Goal: Task Accomplishment & Management: Manage account settings

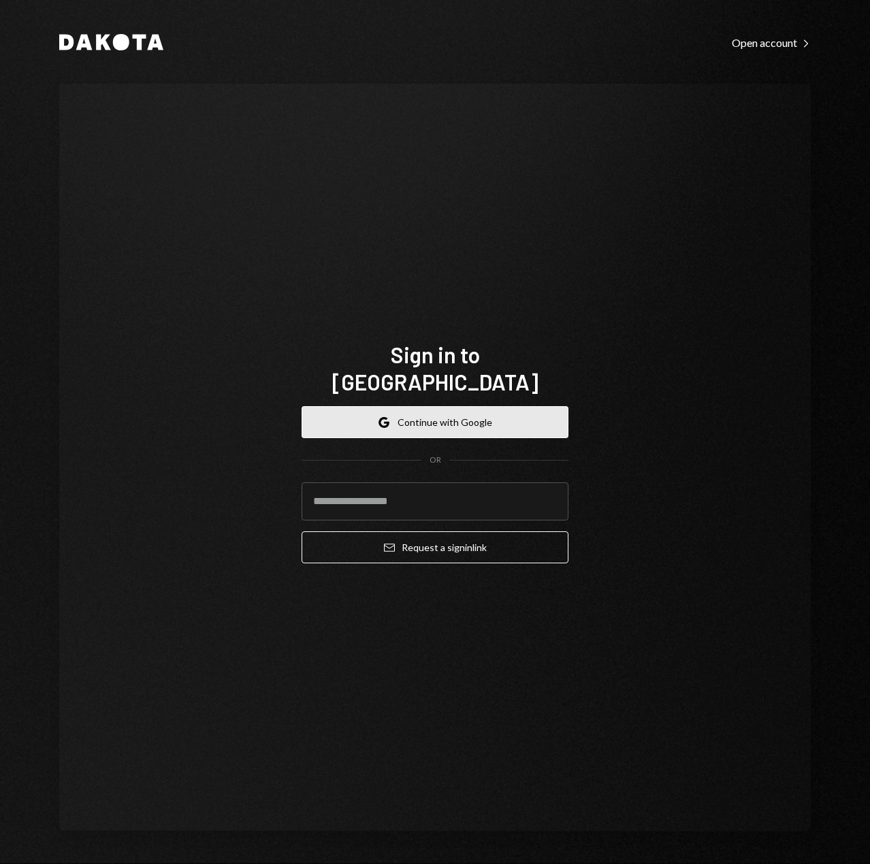
click at [531, 406] on button "Google Continue with Google" at bounding box center [434, 422] width 267 height 32
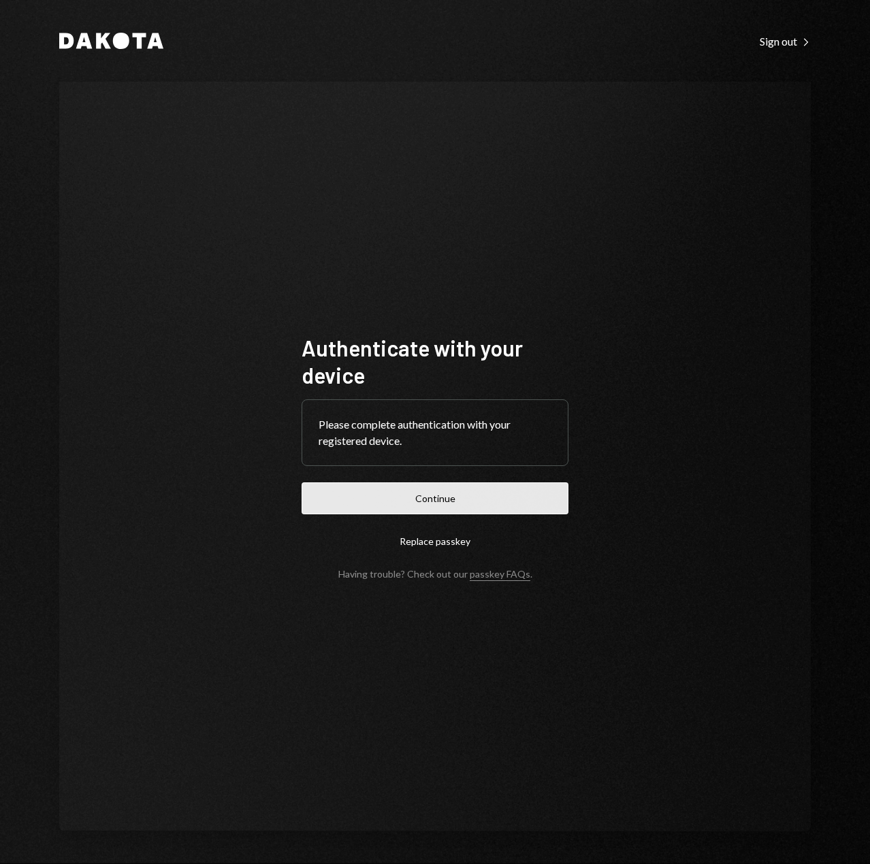
click at [510, 491] on button "Continue" at bounding box center [434, 498] width 267 height 32
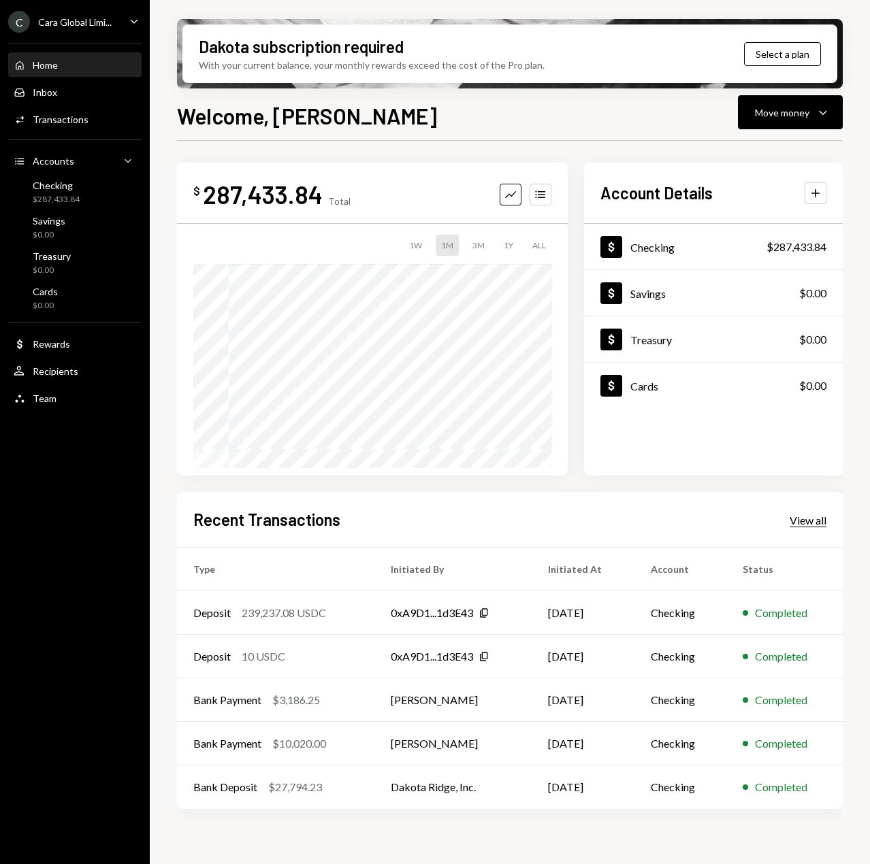
click at [794, 520] on div "View all" at bounding box center [807, 521] width 37 height 14
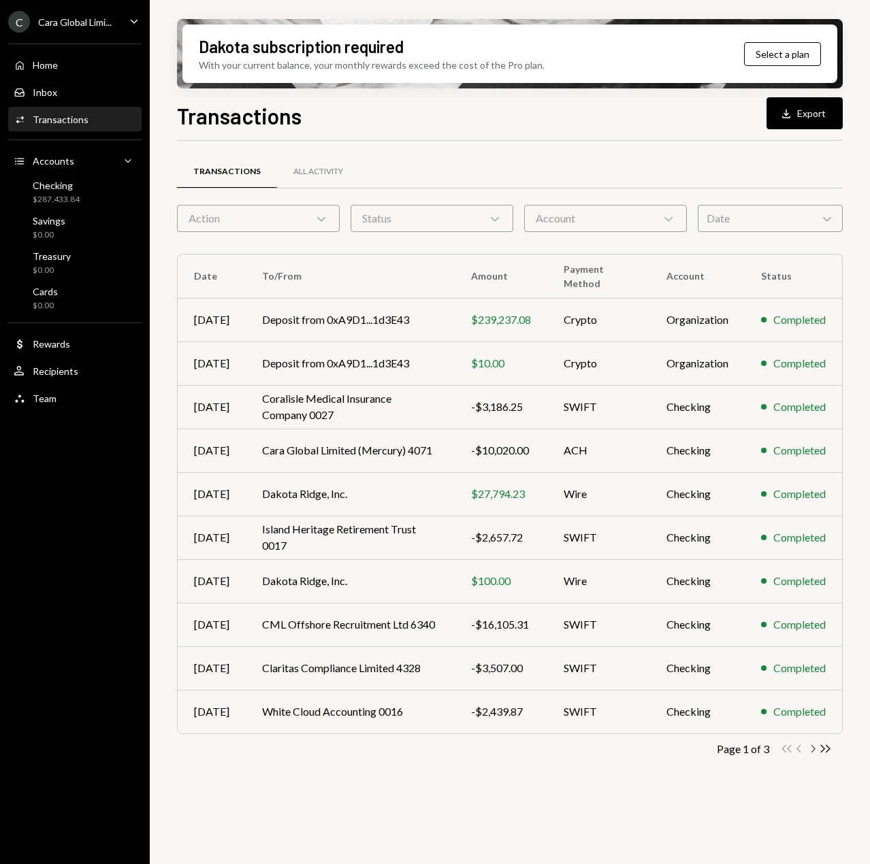
click at [811, 744] on icon "Chevron Right" at bounding box center [812, 748] width 13 height 13
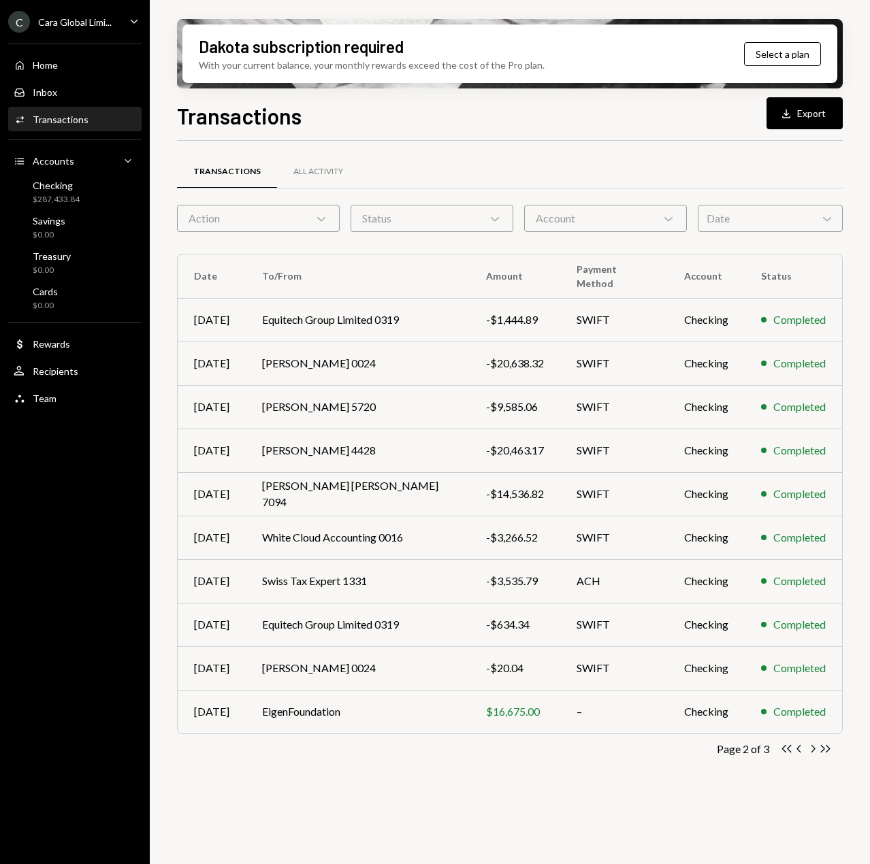
click at [129, 20] on icon "Caret Down" at bounding box center [134, 21] width 15 height 15
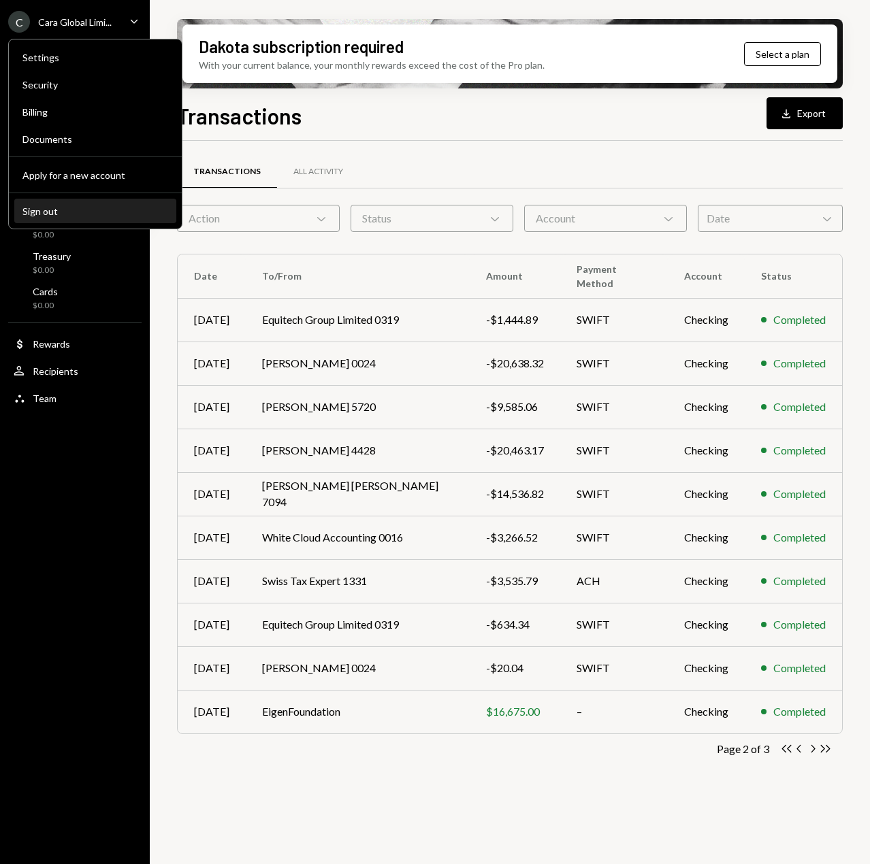
click at [56, 211] on div "Sign out" at bounding box center [95, 211] width 146 height 12
